Goal: Check status

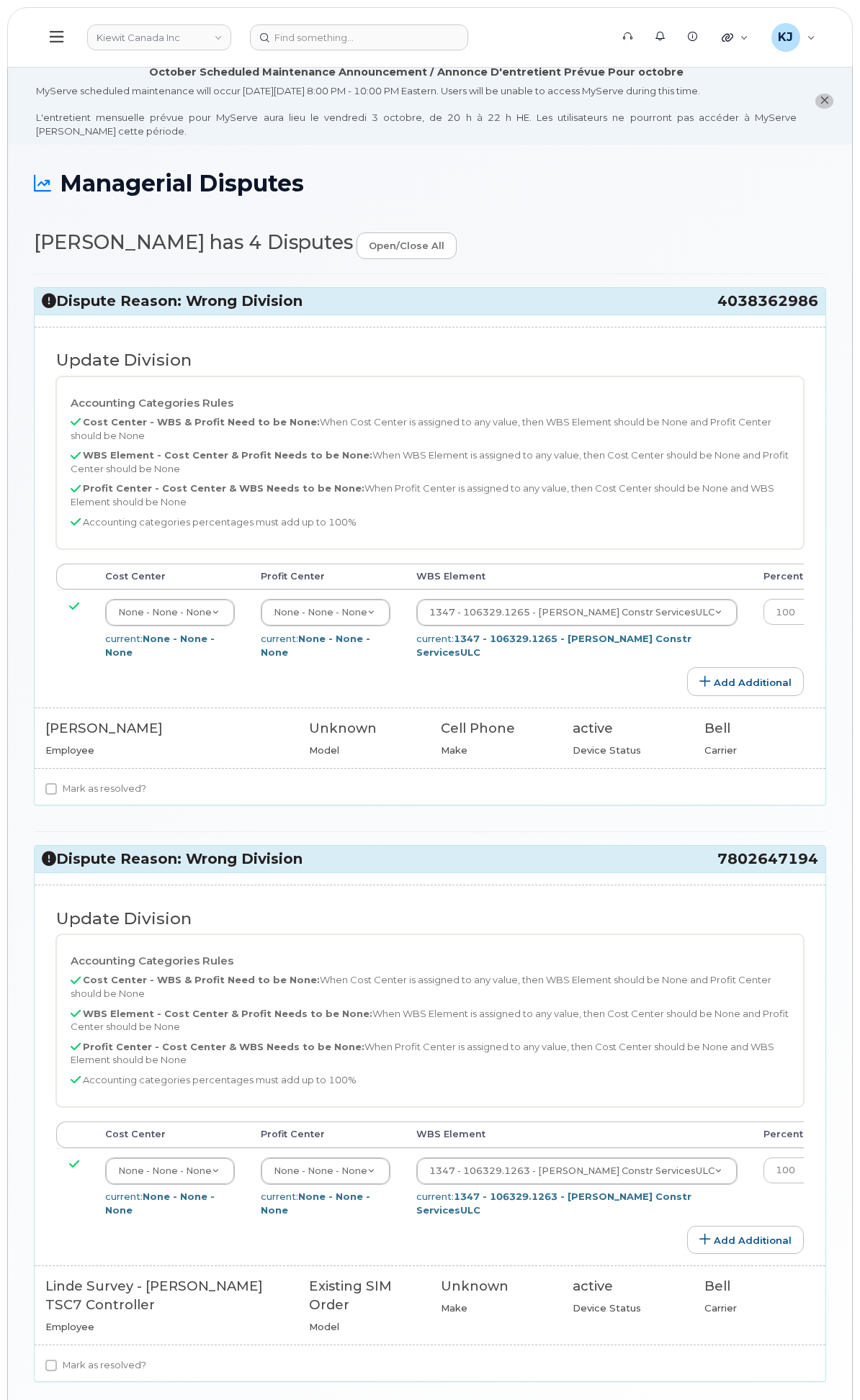
select select "14059"
click at [458, 24] on input at bounding box center [359, 37] width 218 height 26
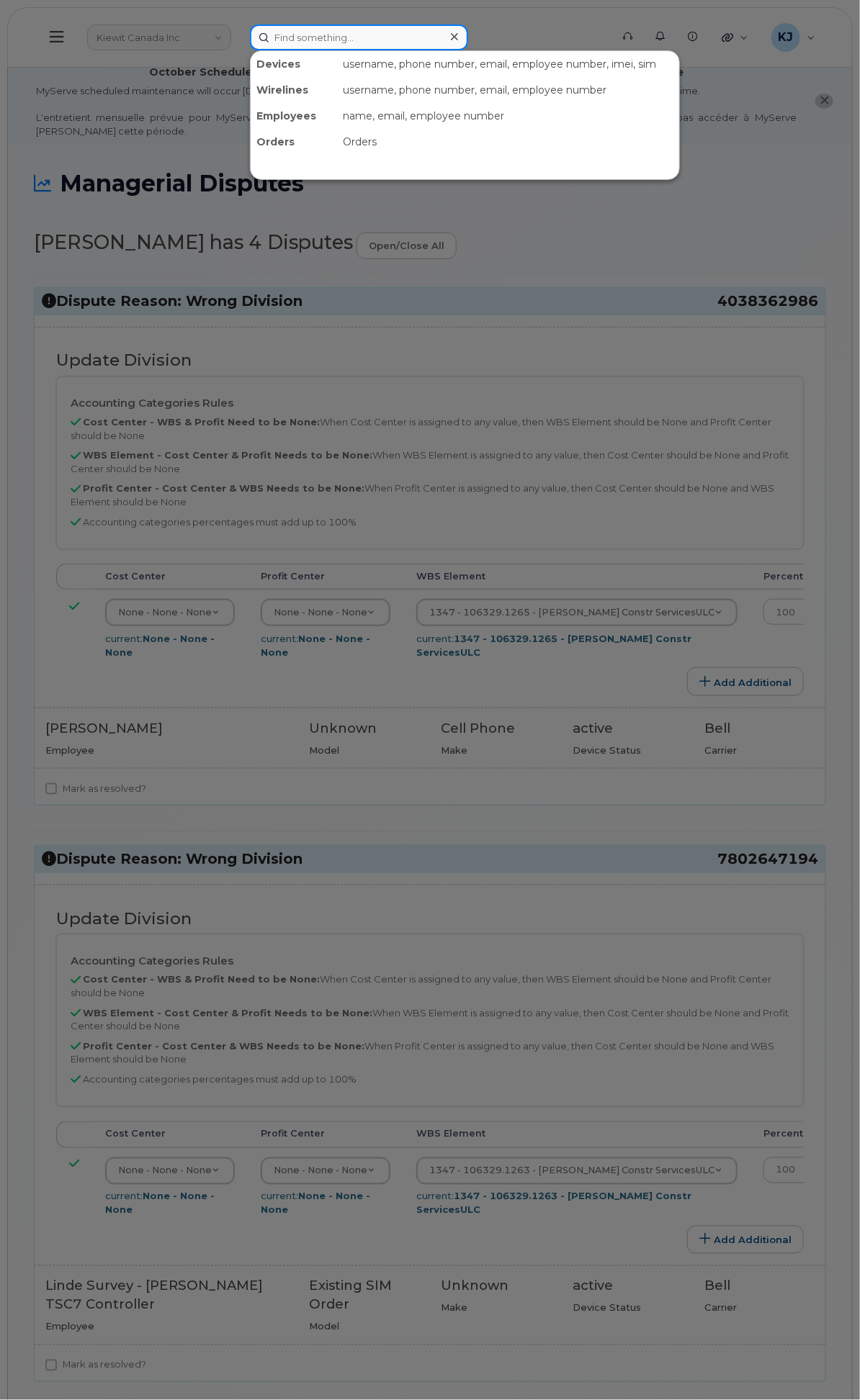
paste input "298055"
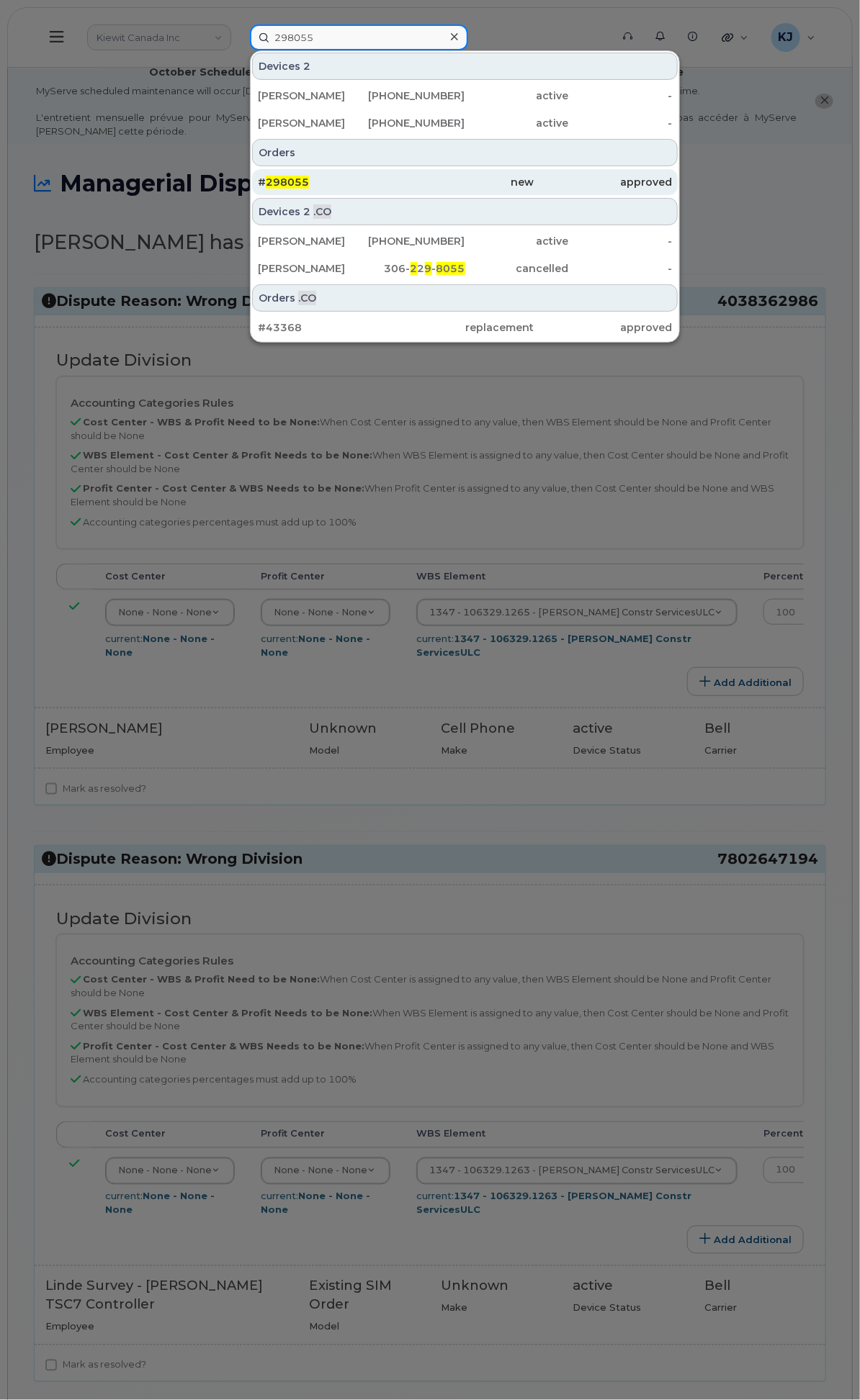
type input "298055"
click at [534, 183] on div "new" at bounding box center [465, 183] width 138 height 26
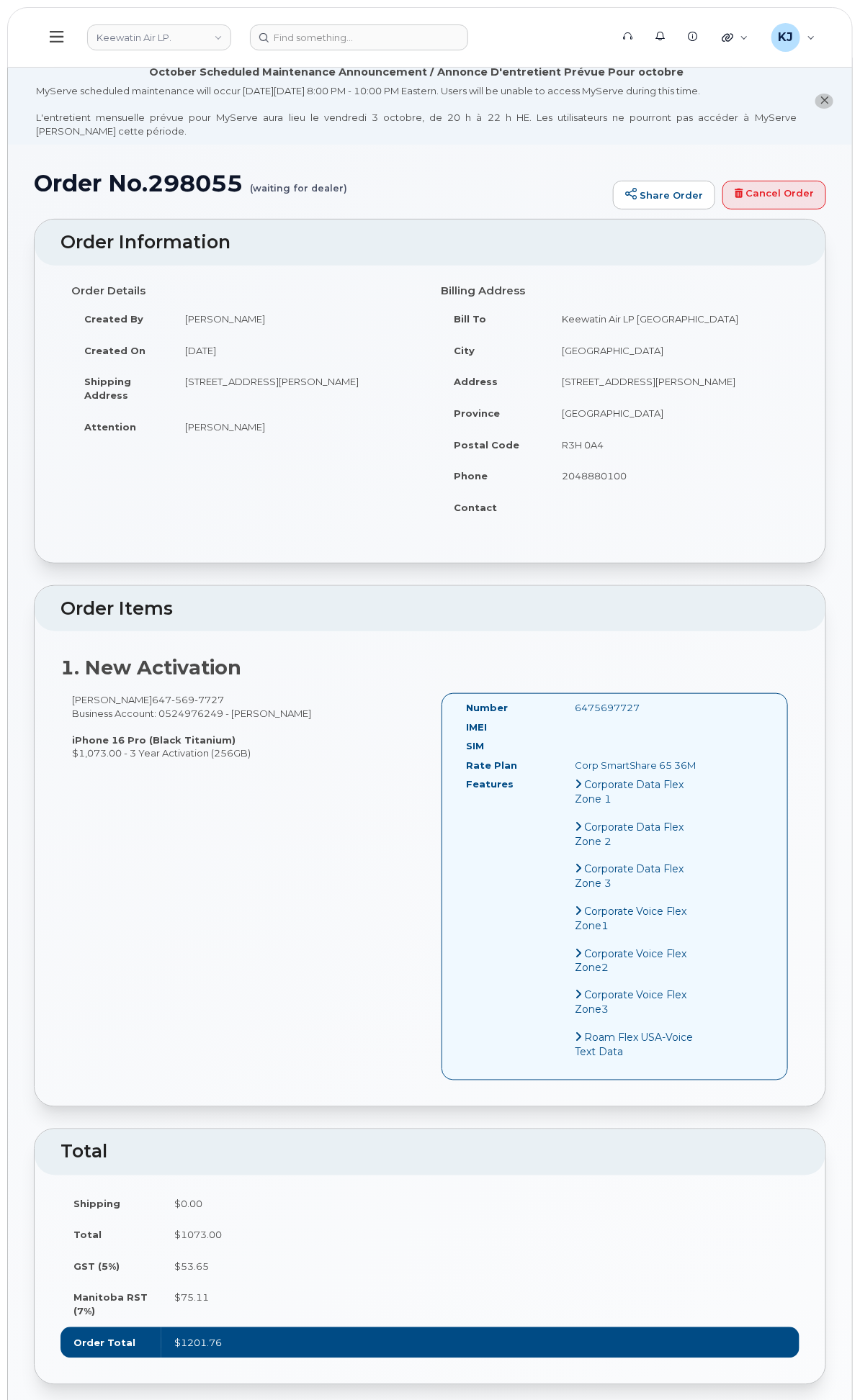
click at [382, 196] on h1 "Order No.298055 (waiting for dealer)" at bounding box center [319, 183] width 572 height 25
copy h1 "298055"
click at [468, 37] on input at bounding box center [359, 37] width 218 height 26
paste input "[PHONE_NUMBER]"
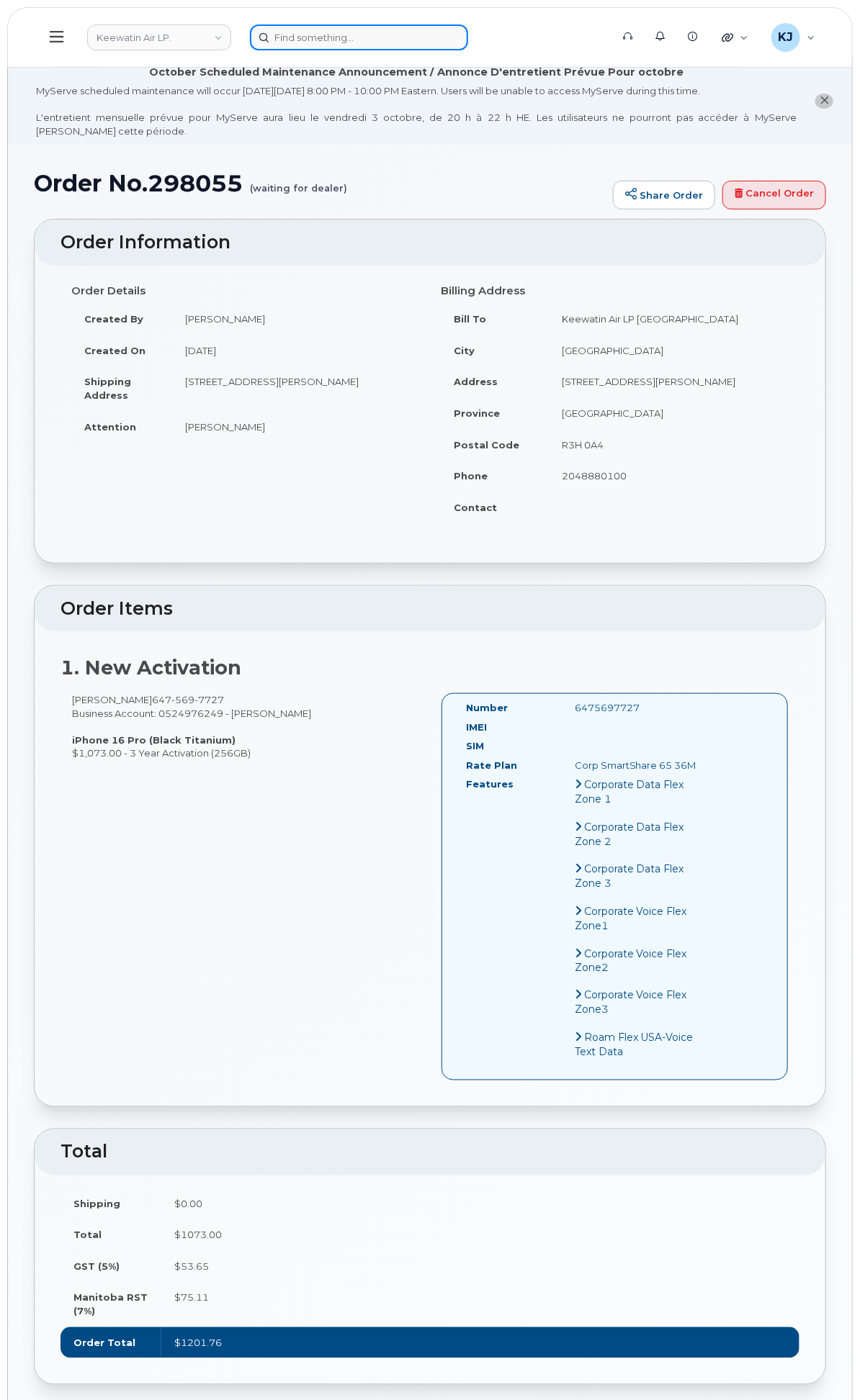
type input "[PHONE_NUMBER]"
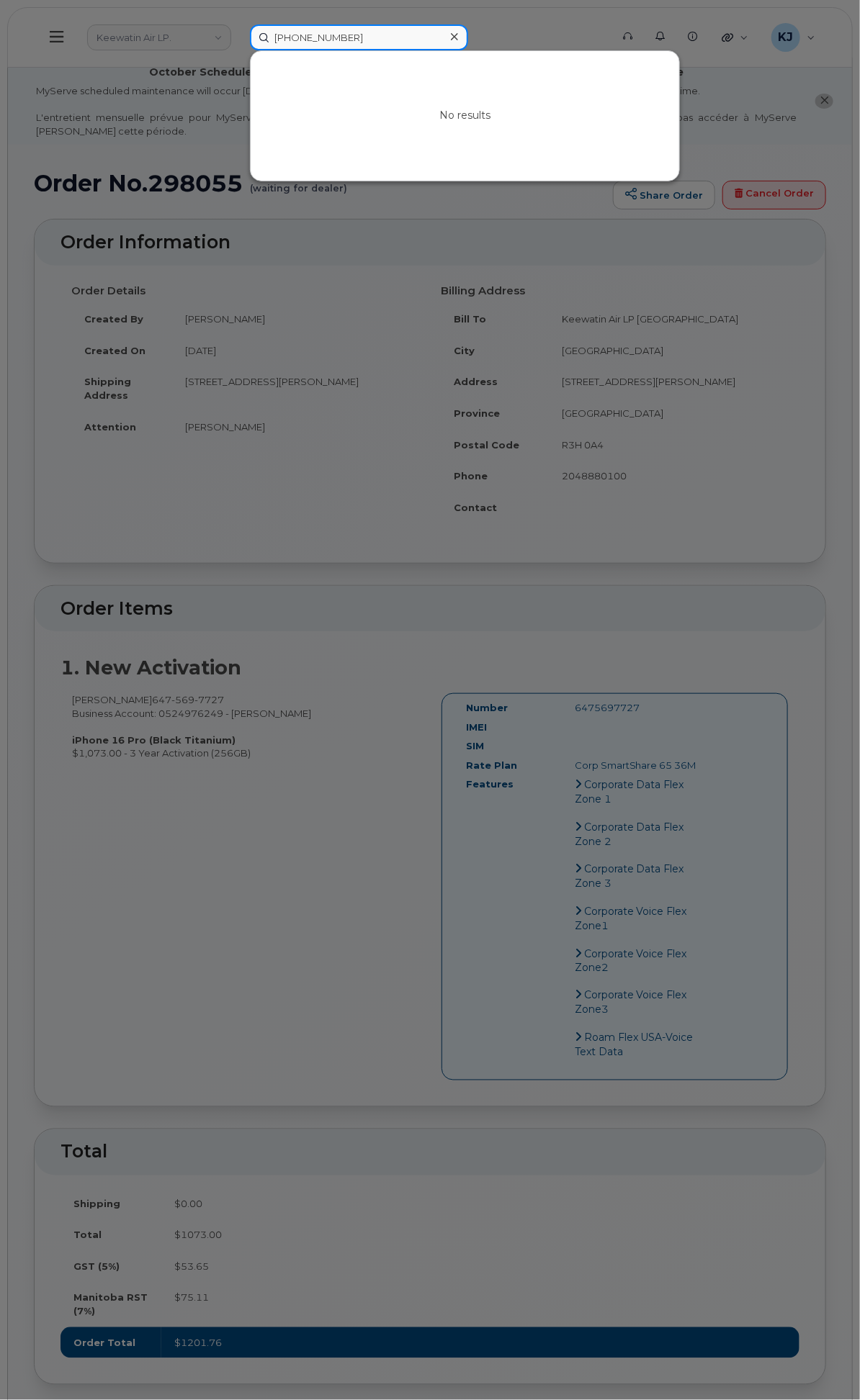
drag, startPoint x: 536, startPoint y: 22, endPoint x: 174, endPoint y: 23, distance: 362.0
click at [238, 24] on div "[PHONE_NUMBER] No results" at bounding box center [425, 37] width 375 height 26
